Goal: Navigation & Orientation: Find specific page/section

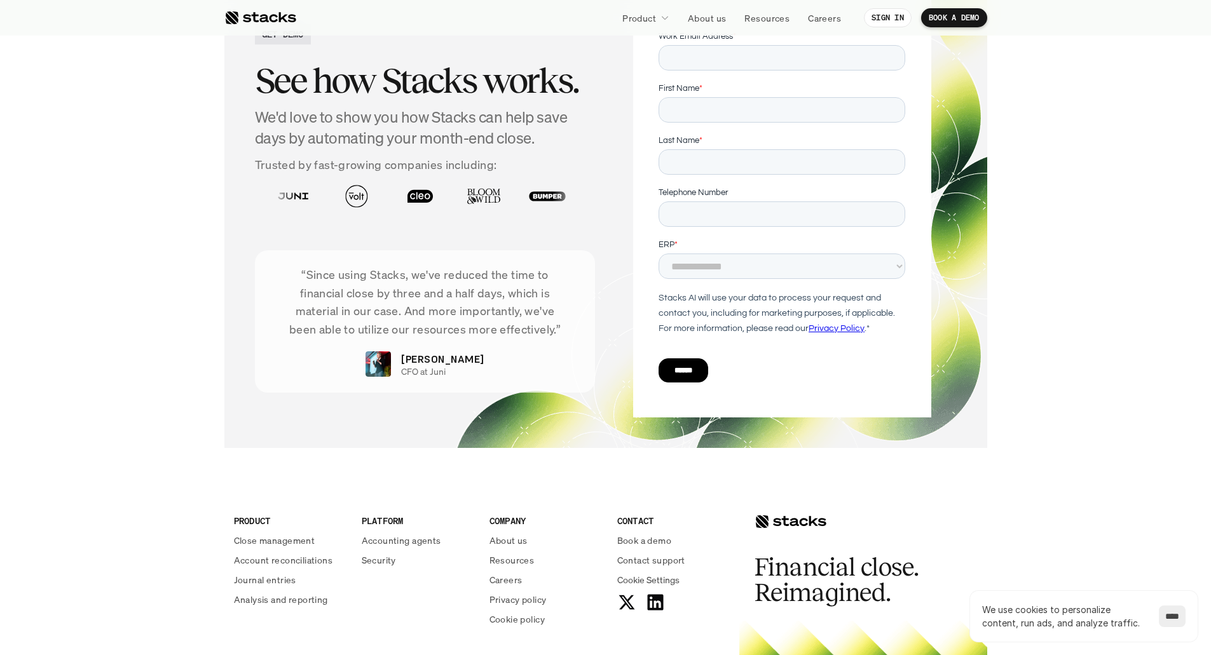
scroll to position [4485, 0]
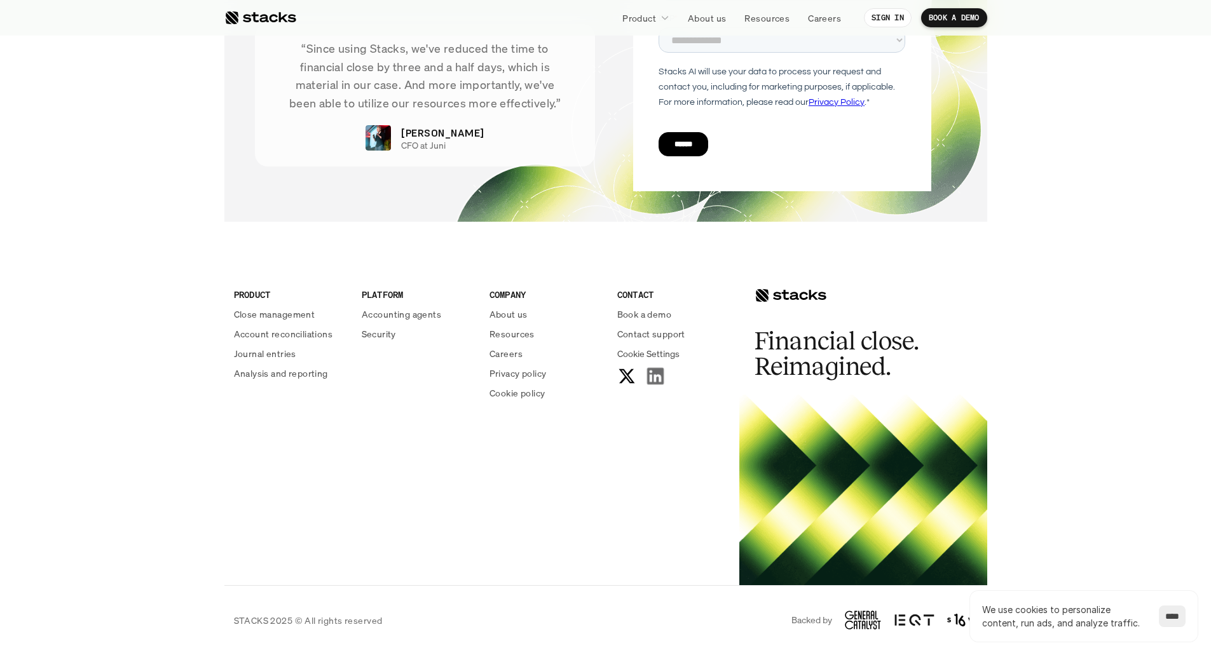
click at [652, 381] on icon at bounding box center [655, 376] width 20 height 20
click at [1163, 614] on input "****" at bounding box center [1172, 617] width 27 height 22
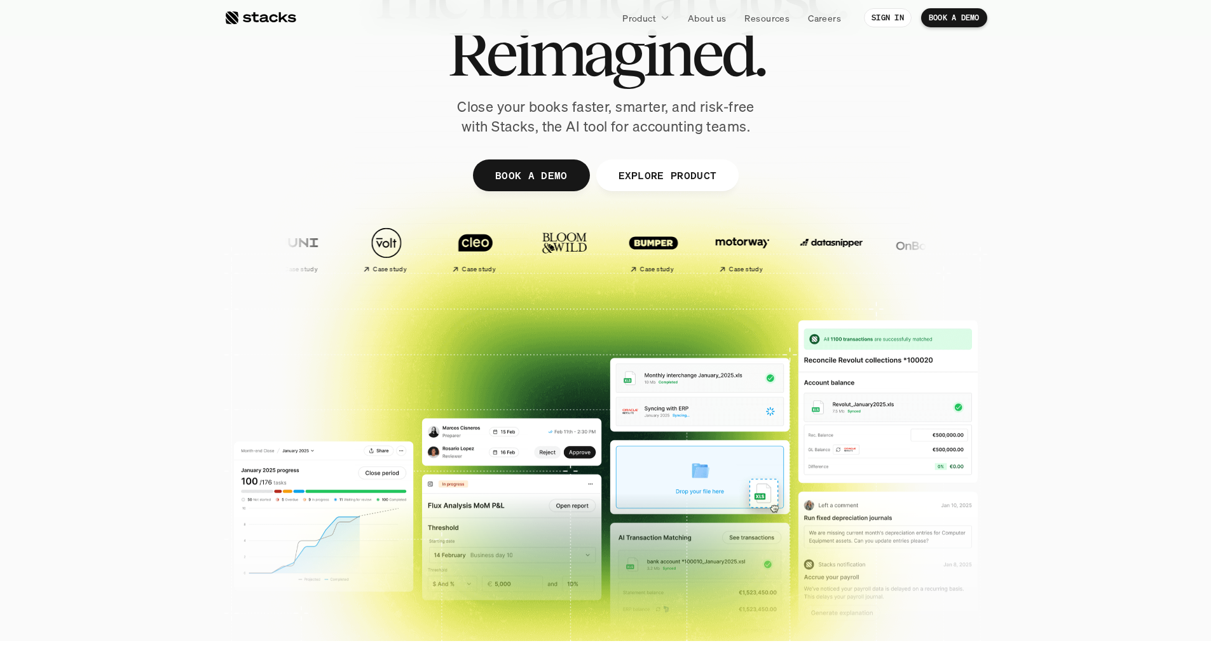
scroll to position [0, 0]
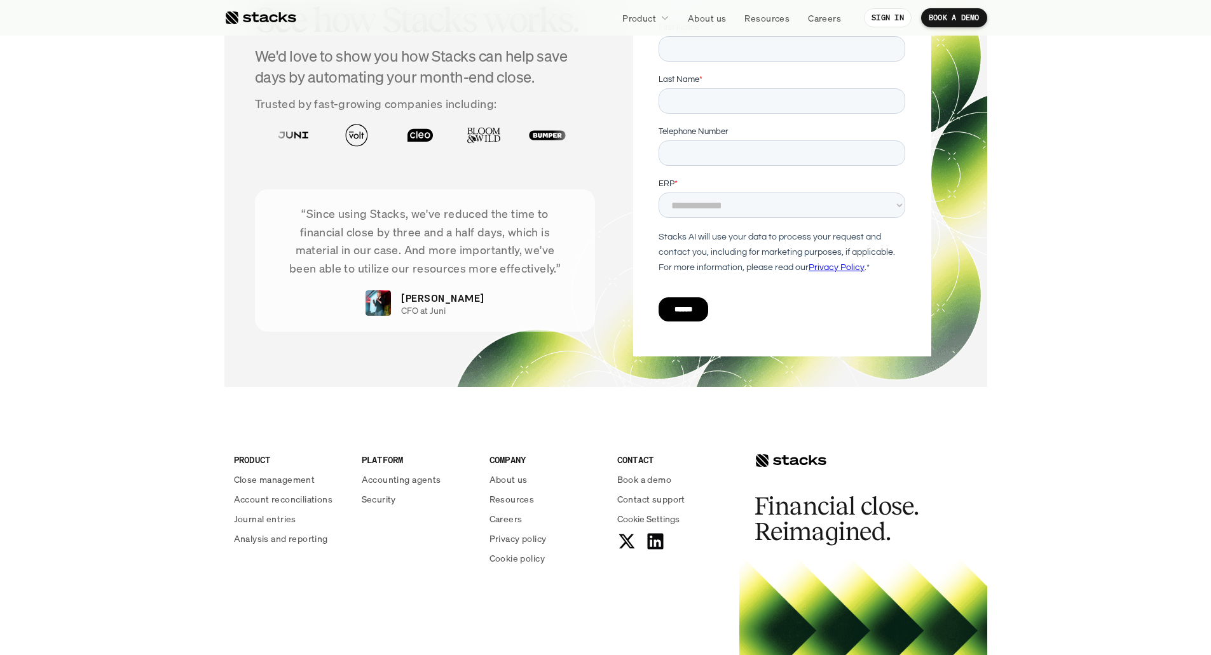
scroll to position [4322, 0]
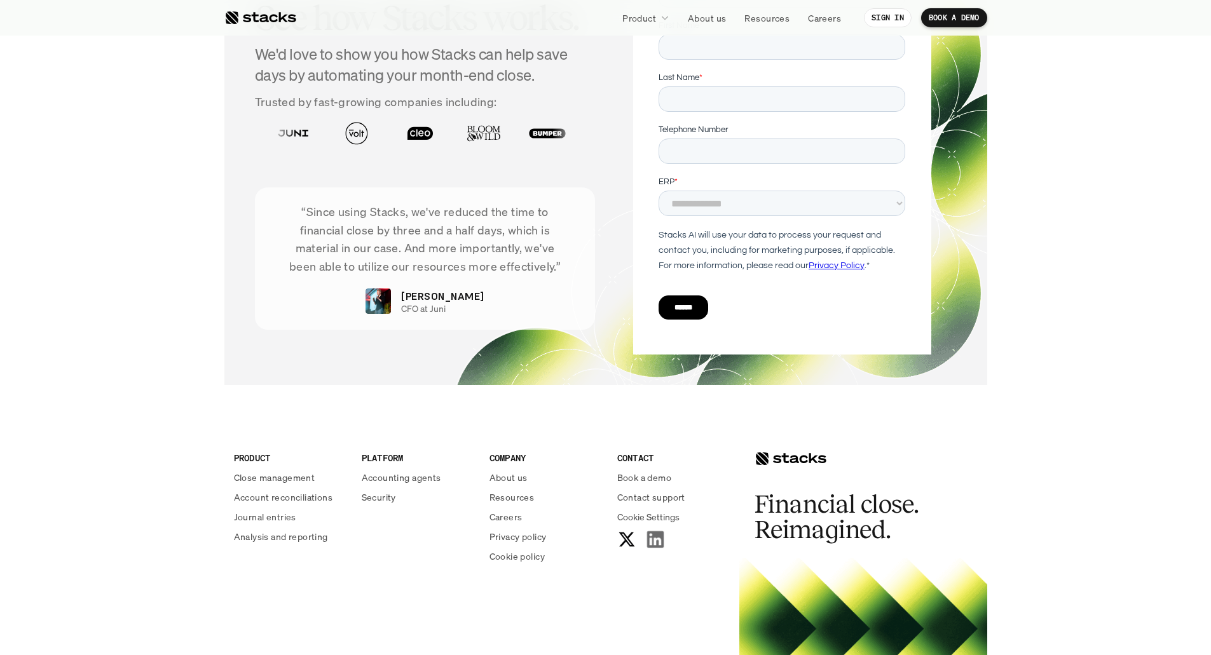
click at [655, 540] on icon at bounding box center [655, 539] width 20 height 20
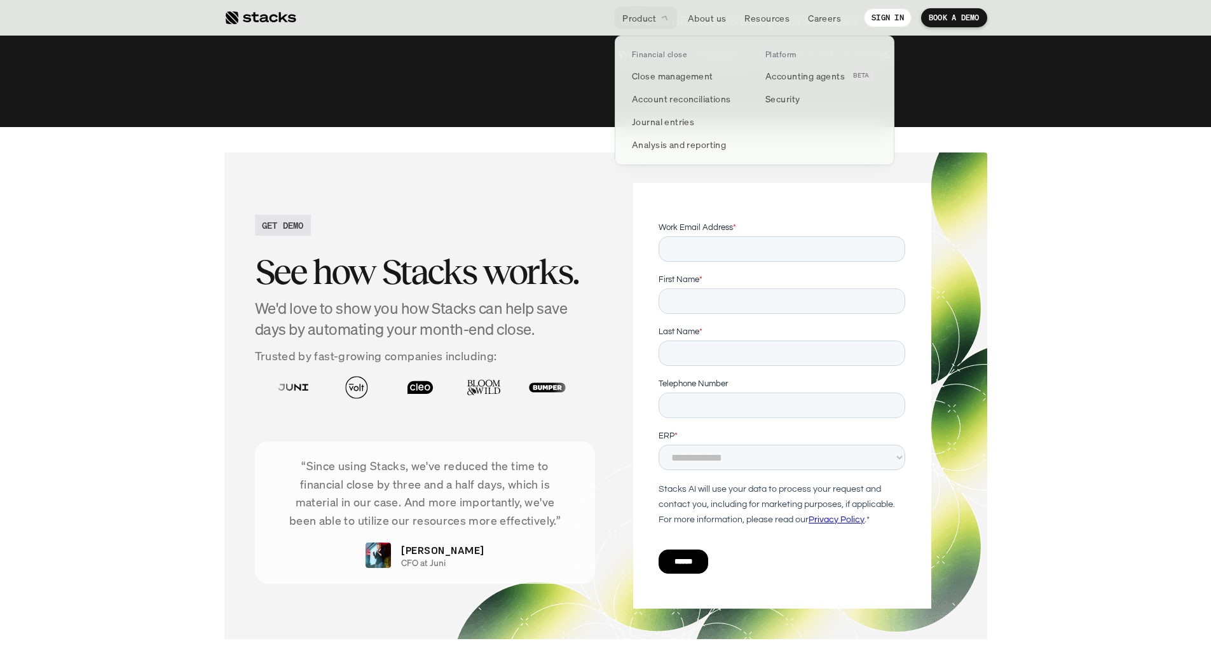
click at [625, 10] on link "Product" at bounding box center [646, 17] width 62 height 23
